Goal: Task Accomplishment & Management: Use online tool/utility

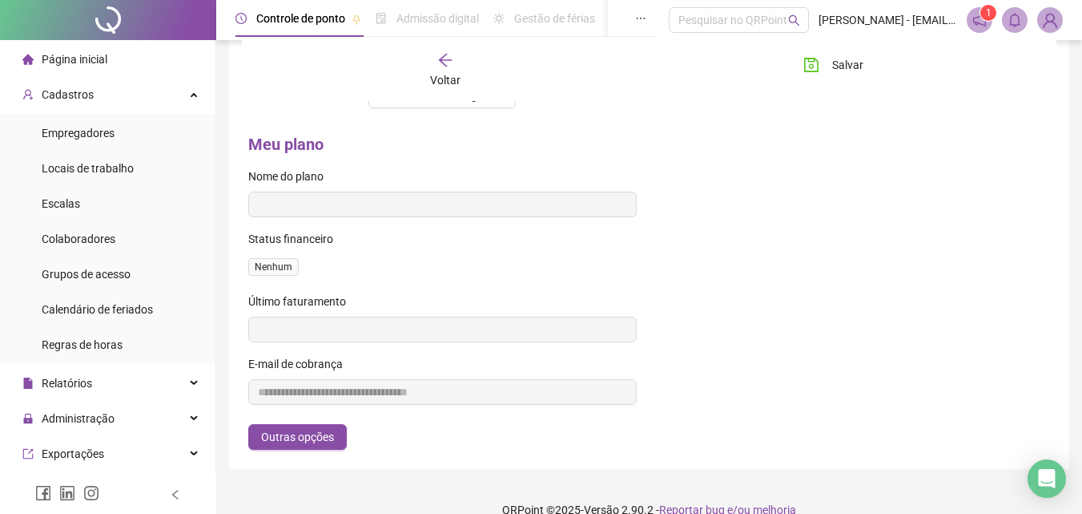
scroll to position [614, 0]
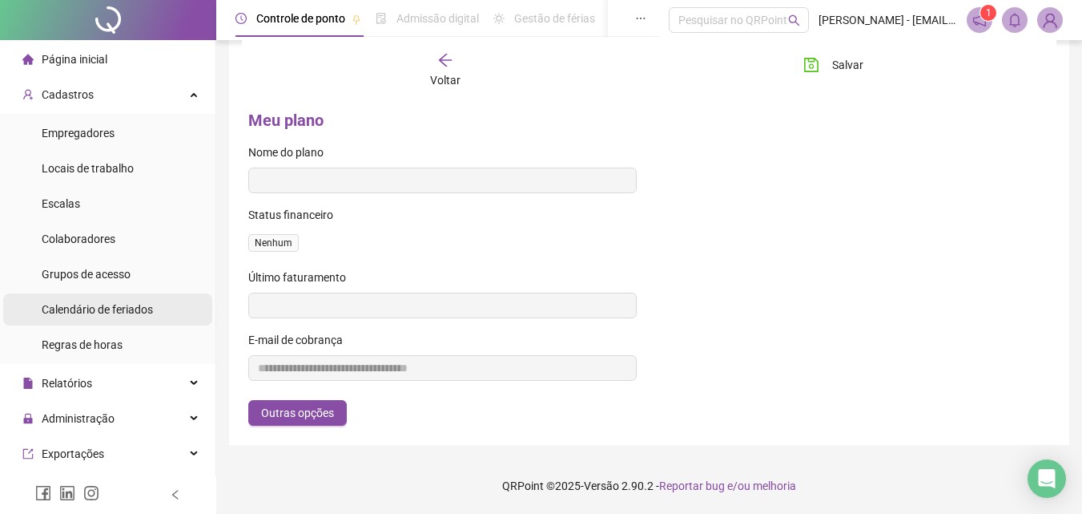
click at [122, 292] on ul "Empregadores Locais de trabalho Escalas Colaboradores Grupos de acesso Calendár…" at bounding box center [108, 239] width 216 height 250
click at [115, 308] on span "Calendário de feriados" at bounding box center [97, 309] width 111 height 13
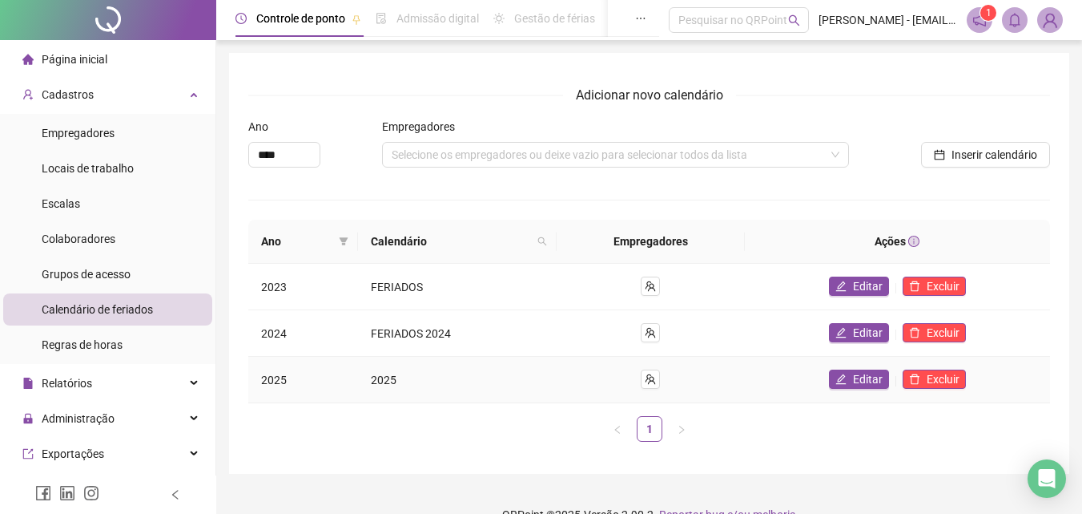
click at [518, 386] on td "2025" at bounding box center [457, 380] width 199 height 46
click at [445, 377] on td "2025" at bounding box center [457, 380] width 199 height 46
click at [356, 377] on td "2025" at bounding box center [303, 380] width 110 height 46
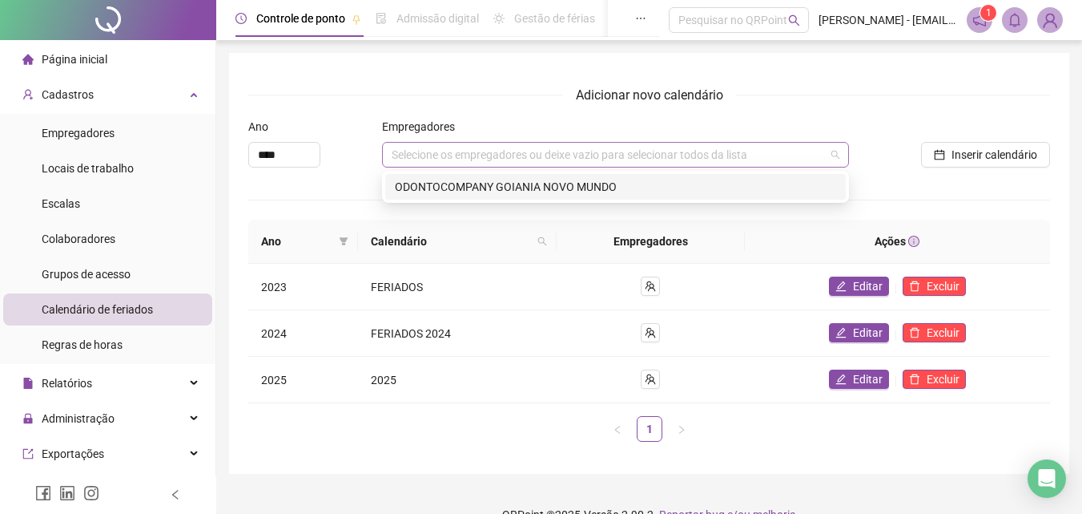
click at [825, 156] on div "Selecione os empregadores ou deixe vazio para selecionar todos da lista" at bounding box center [615, 155] width 467 height 26
click at [756, 178] on div "ODONTOCOMPANY GOIANIA NOVO MUNDO" at bounding box center [615, 187] width 441 height 18
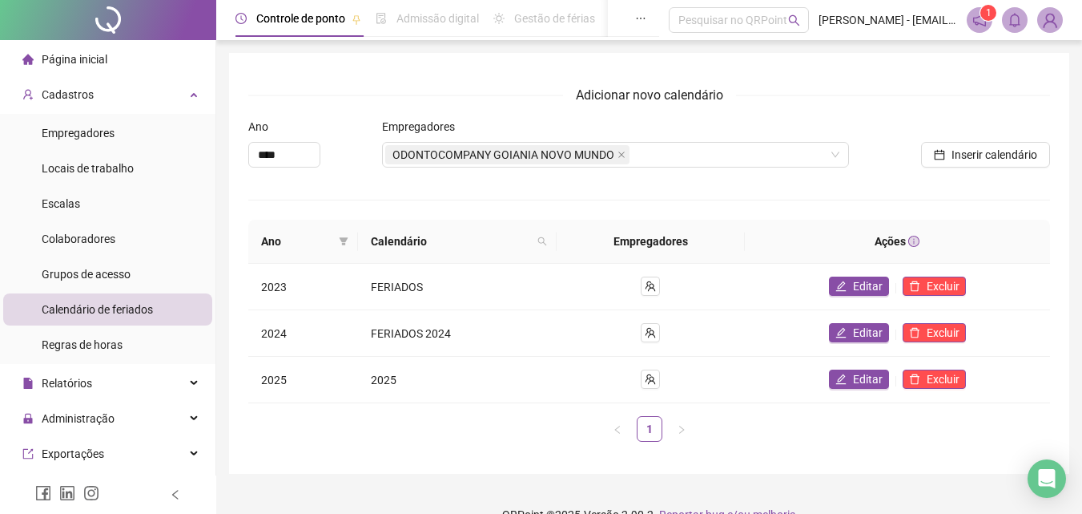
click at [884, 166] on div "Inserir calendário" at bounding box center [950, 155] width 199 height 26
click at [965, 147] on span "Inserir calendário" at bounding box center [995, 155] width 86 height 18
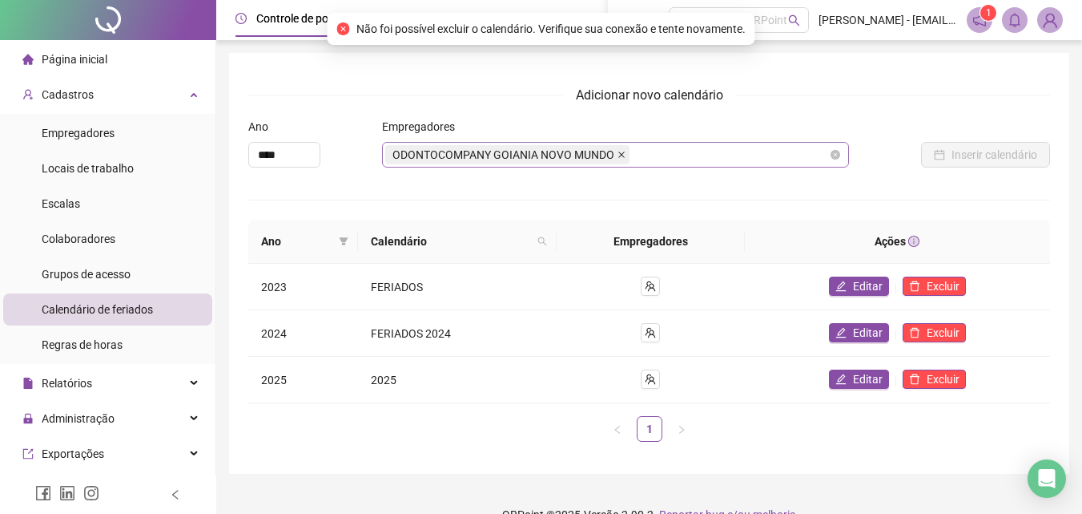
click at [623, 154] on icon "close" at bounding box center [622, 155] width 8 height 8
